Goal: Check status: Check status

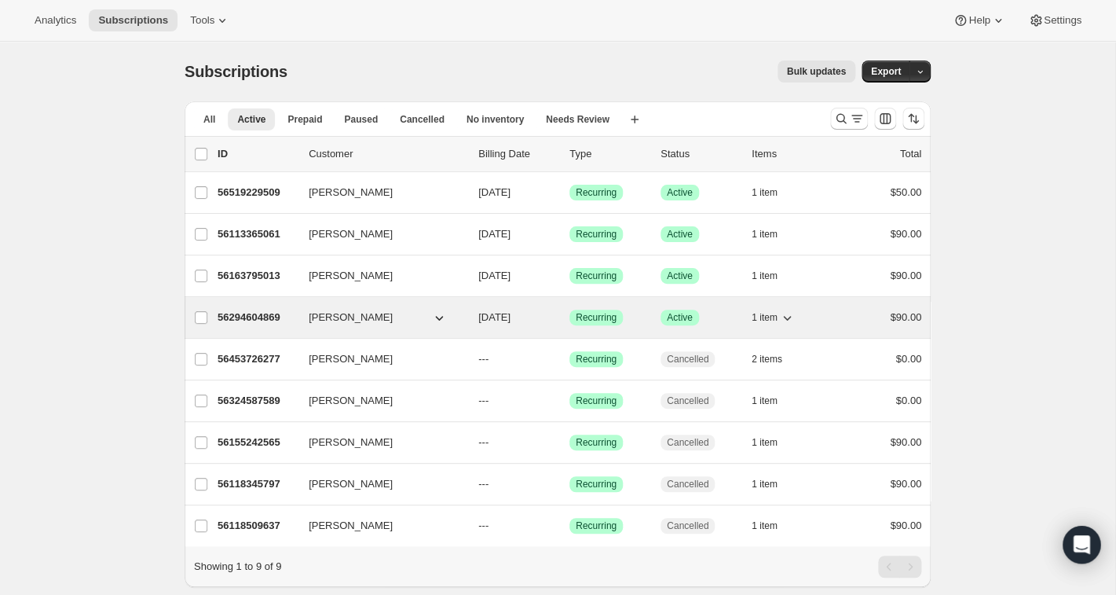
click at [250, 319] on p "56294604869" at bounding box center [257, 318] width 79 height 16
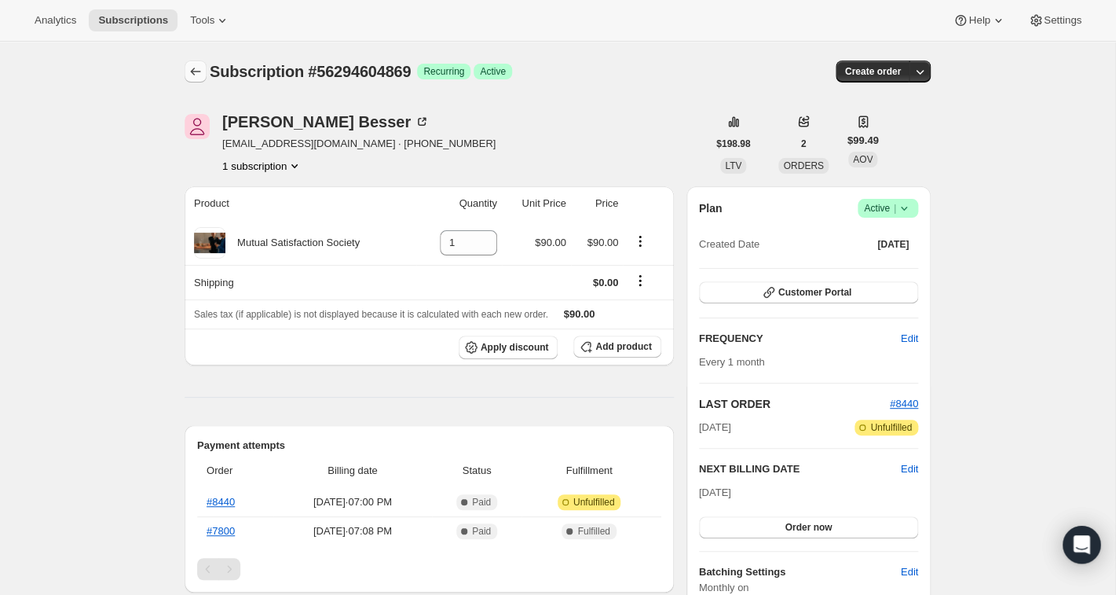
click at [194, 73] on icon "Subscriptions" at bounding box center [196, 72] width 16 height 16
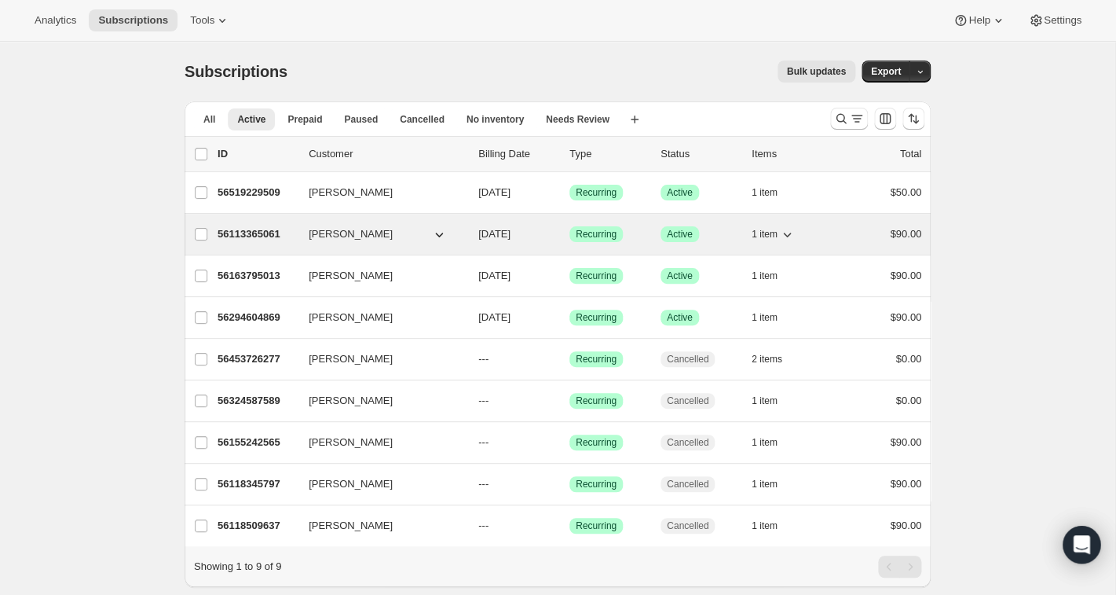
click at [236, 234] on p "56113365061" at bounding box center [257, 234] width 79 height 16
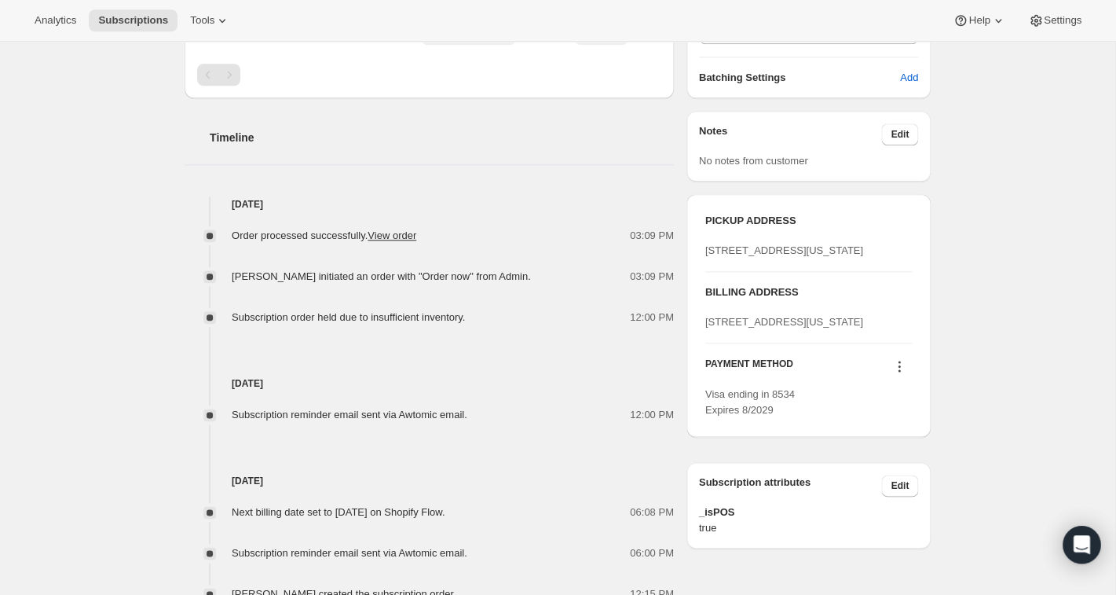
scroll to position [572, 0]
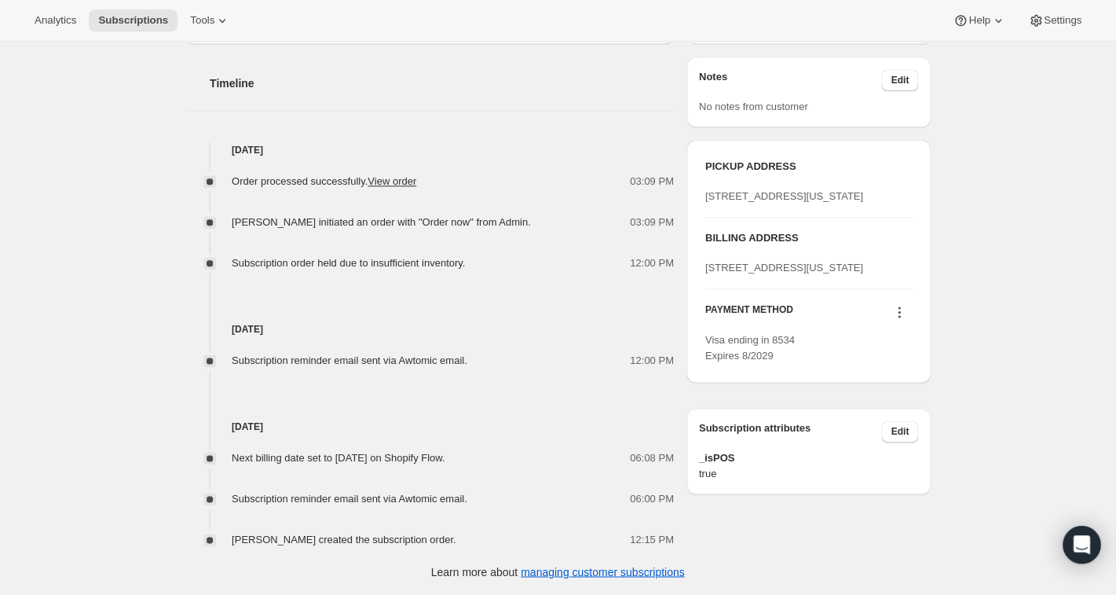
click at [898, 320] on icon at bounding box center [900, 312] width 16 height 16
click at [979, 321] on div "Subscription #56113365061. This page is ready Subscription #56113365061 Success…" at bounding box center [558, 43] width 1116 height 1101
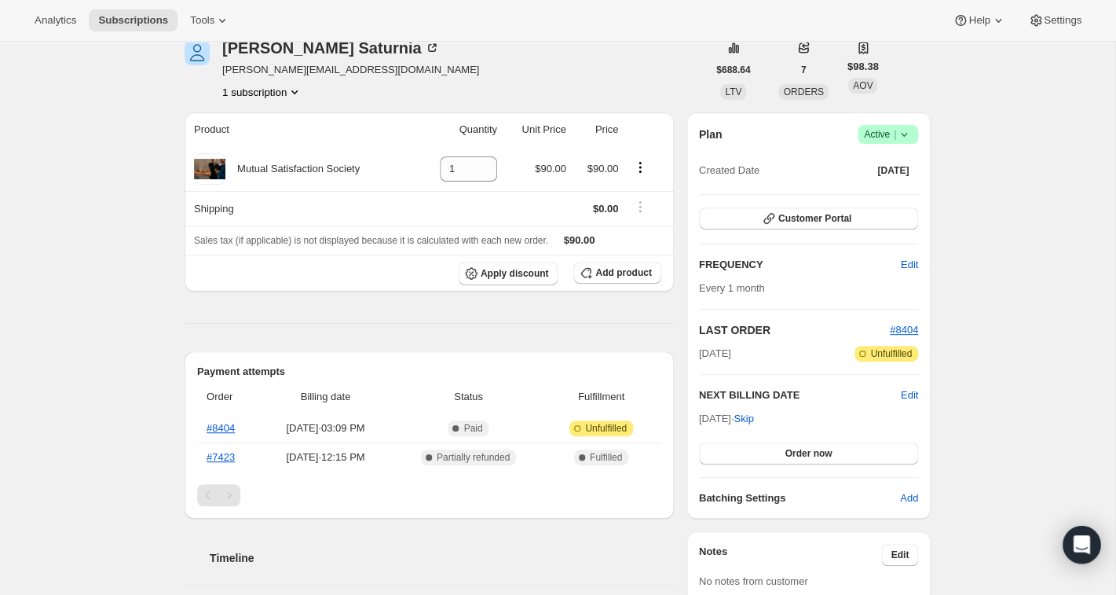
scroll to position [70, 0]
